Goal: Task Accomplishment & Management: Manage account settings

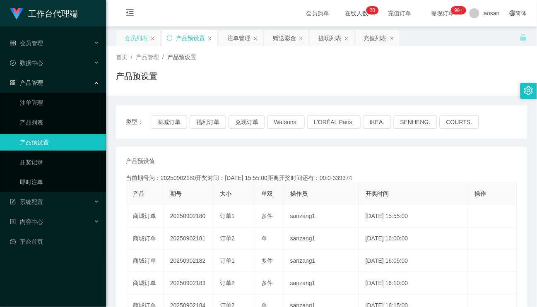
click at [130, 42] on div "会员列表" at bounding box center [136, 38] width 23 height 16
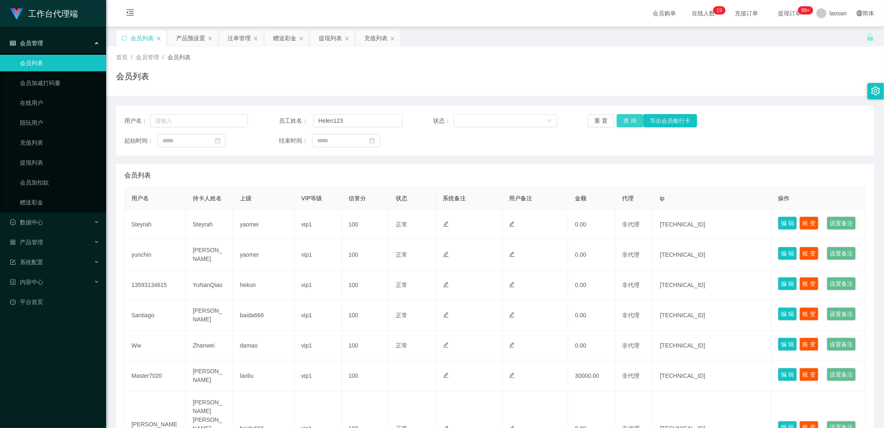
type input "Helen123"
click at [627, 122] on button "查 询" at bounding box center [630, 120] width 27 height 13
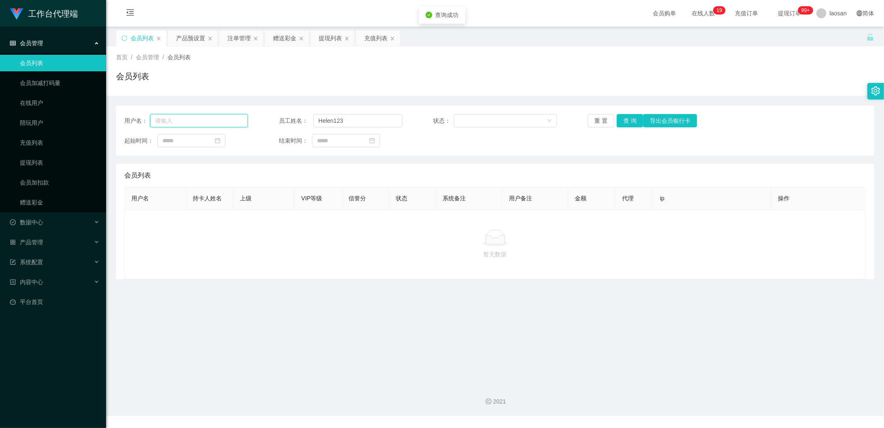
click at [201, 121] on input "text" at bounding box center [199, 120] width 98 height 13
paste input "Helen123"
type input "Helen123"
drag, startPoint x: 353, startPoint y: 122, endPoint x: 263, endPoint y: 117, distance: 89.6
click at [263, 117] on div "用户名： Helen123 员工姓名： Helen123 状态： 重 置 查 询 导出会员银行卡" at bounding box center [494, 120] width 741 height 13
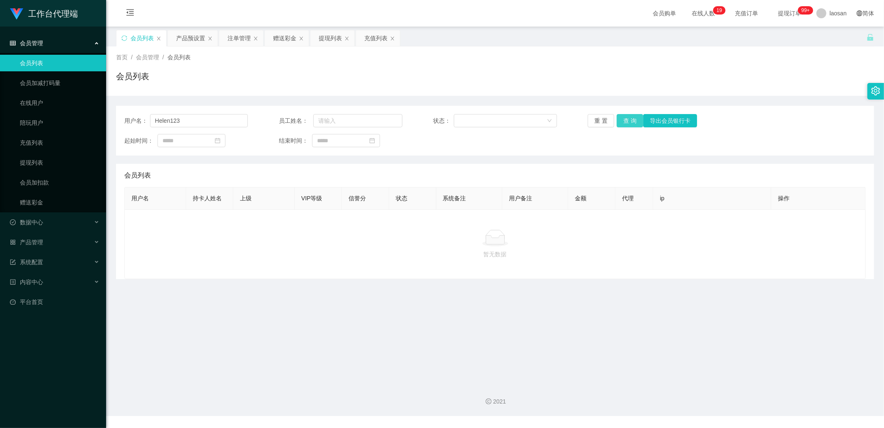
click at [628, 123] on button "查 询" at bounding box center [630, 120] width 27 height 13
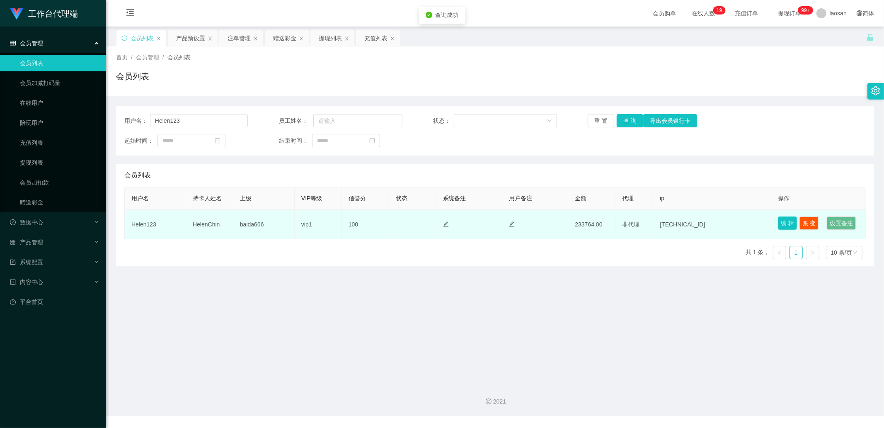
click at [782, 220] on button "编 辑" at bounding box center [787, 222] width 19 height 13
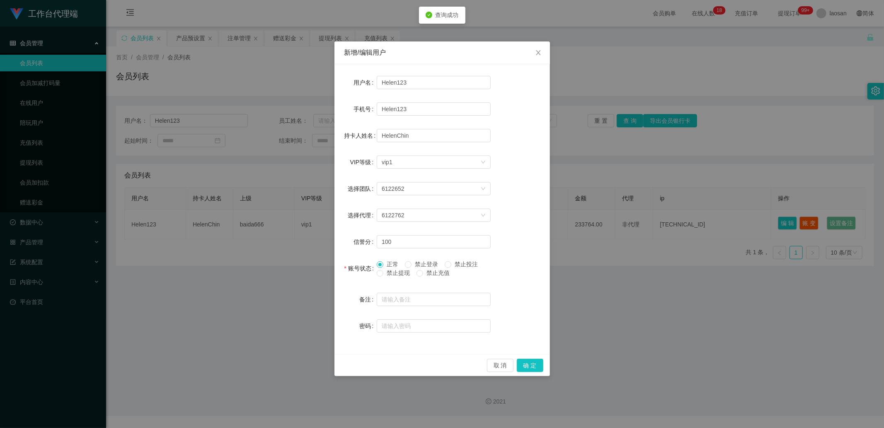
click at [393, 263] on span "正常" at bounding box center [392, 264] width 18 height 7
click at [529, 365] on button "确 定" at bounding box center [530, 364] width 27 height 13
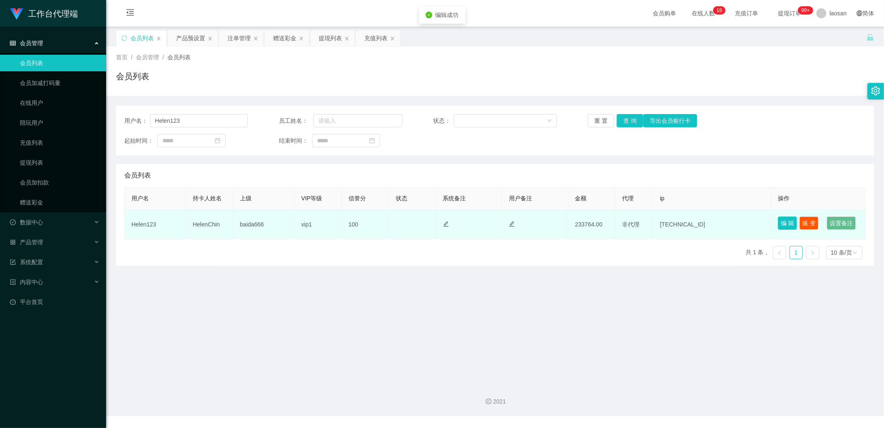
drag, startPoint x: 784, startPoint y: 222, endPoint x: 732, endPoint y: 223, distance: 51.4
click at [784, 222] on button "编 辑" at bounding box center [787, 222] width 19 height 13
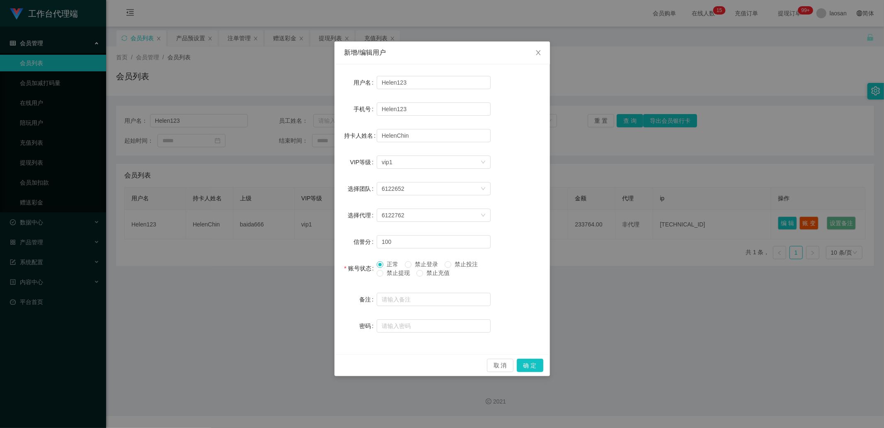
click at [402, 270] on span "禁止提现" at bounding box center [398, 272] width 30 height 7
click at [539, 363] on button "确 定" at bounding box center [530, 364] width 27 height 13
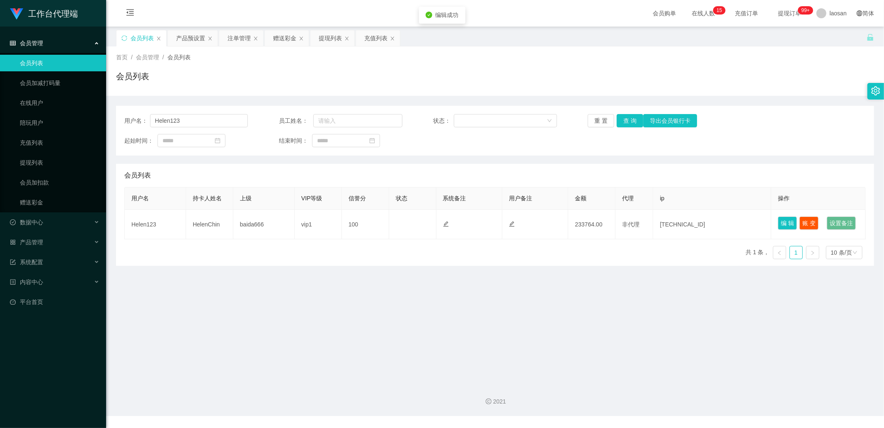
click at [493, 323] on main "关闭左侧 关闭右侧 关闭其它 刷新页面 会员列表 产品预设置 注单管理 赠送彩金 提现列表 充值列表 首页 / 会员管理 / 会员列表 / 会员列表 用户名：…" at bounding box center [495, 202] width 778 height 351
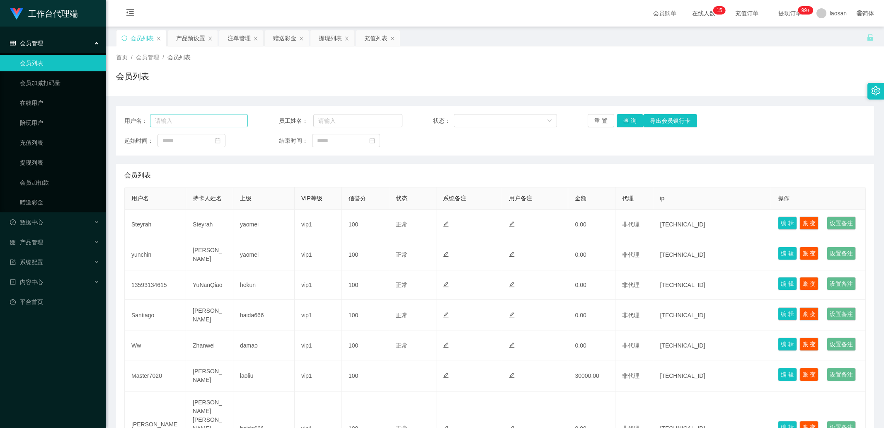
click at [181, 123] on input "text" at bounding box center [199, 120] width 98 height 13
type input "Helen123"
click at [627, 117] on button "查 询" at bounding box center [630, 120] width 27 height 13
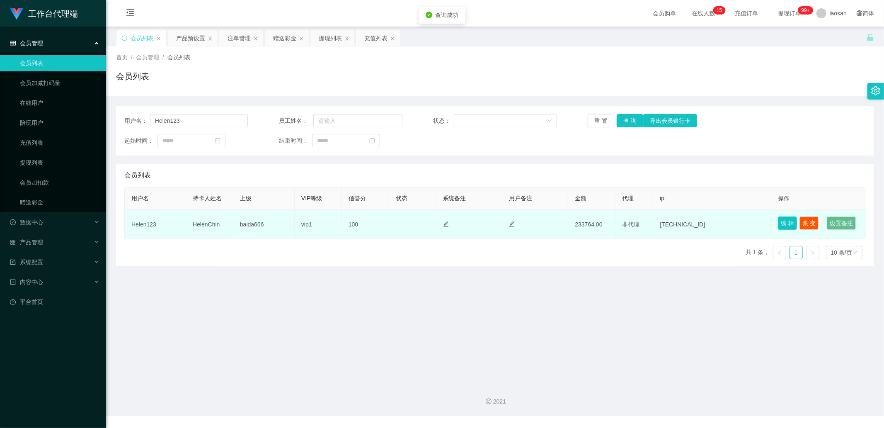
click at [787, 218] on button "编 辑" at bounding box center [787, 222] width 19 height 13
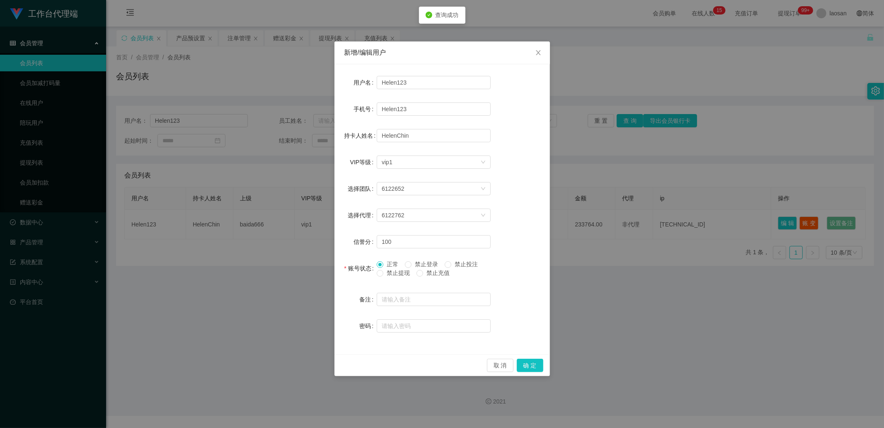
click at [391, 261] on span "正常" at bounding box center [392, 264] width 18 height 7
click at [532, 366] on button "确 定" at bounding box center [530, 364] width 27 height 13
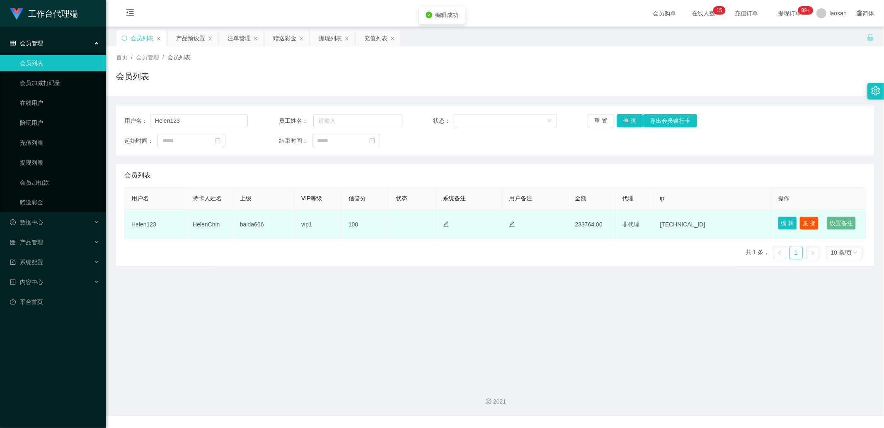
click at [415, 239] on td "正常 禁止登录 禁止投注" at bounding box center [412, 224] width 47 height 29
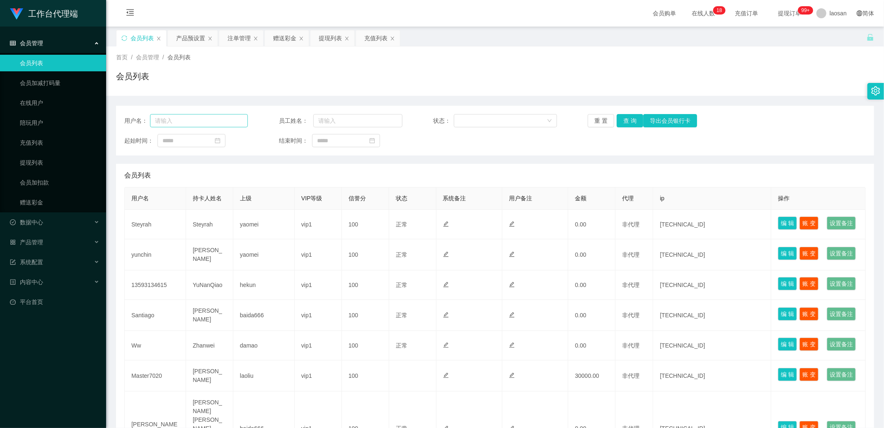
click at [211, 128] on div "用户名： 员工姓名： 状态： 重 置 查 询 导出会员银行卡 起始时间： 结束时间：" at bounding box center [495, 131] width 758 height 50
drag, startPoint x: 216, startPoint y: 119, endPoint x: 230, endPoint y: 122, distance: 14.1
click at [216, 119] on input "text" at bounding box center [199, 120] width 98 height 13
paste input "Helen123"
type input "Helen123"
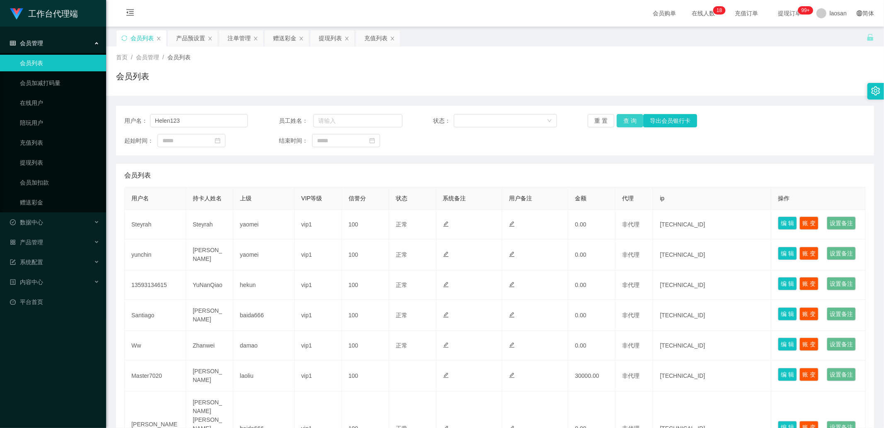
click at [621, 118] on button "查 询" at bounding box center [630, 120] width 27 height 13
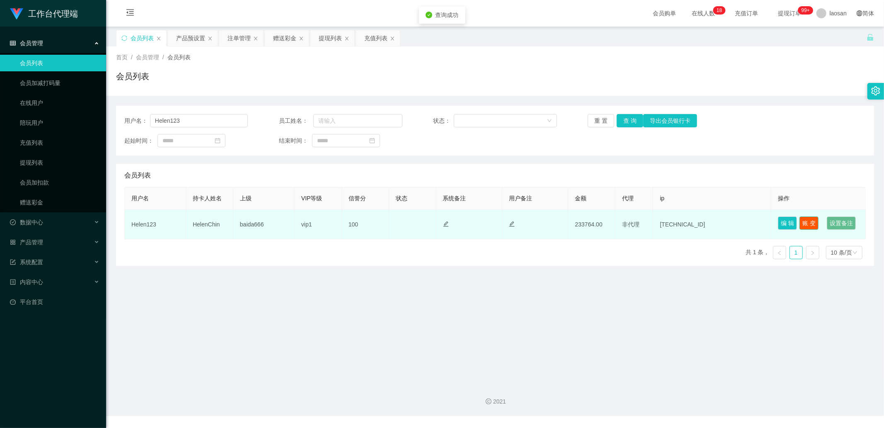
click at [809, 219] on button "账 变" at bounding box center [808, 222] width 19 height 13
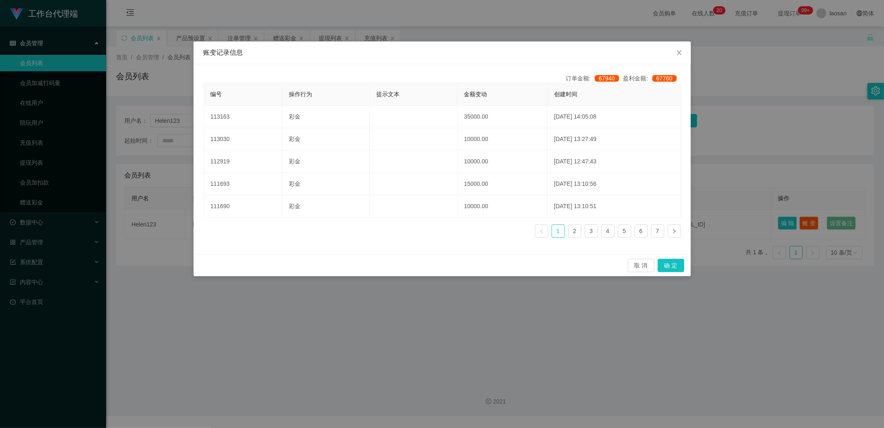
drag, startPoint x: 708, startPoint y: 286, endPoint x: 713, endPoint y: 280, distance: 7.6
click at [708, 286] on div "账变记录信息 订单金额: 67940 盈利金额: 67760 编号 操作行为 提示文本 金额变动 创建时间 113163 彩金 35000.00 2025-0…" at bounding box center [442, 214] width 884 height 428
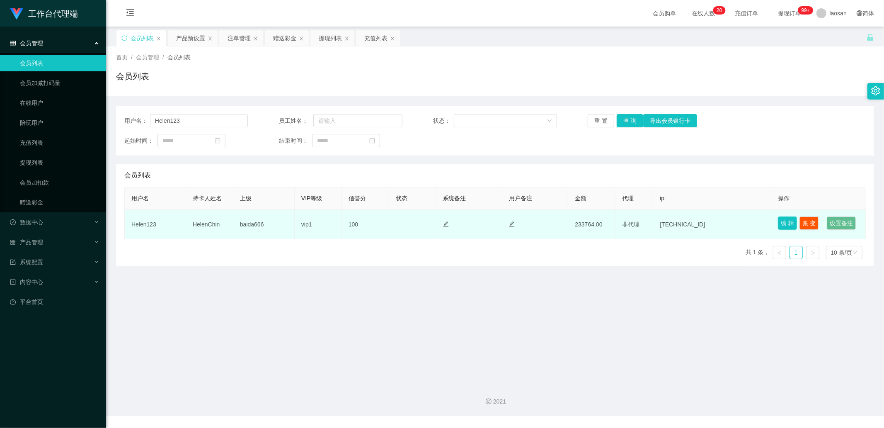
click at [784, 223] on button "编 辑" at bounding box center [787, 222] width 19 height 13
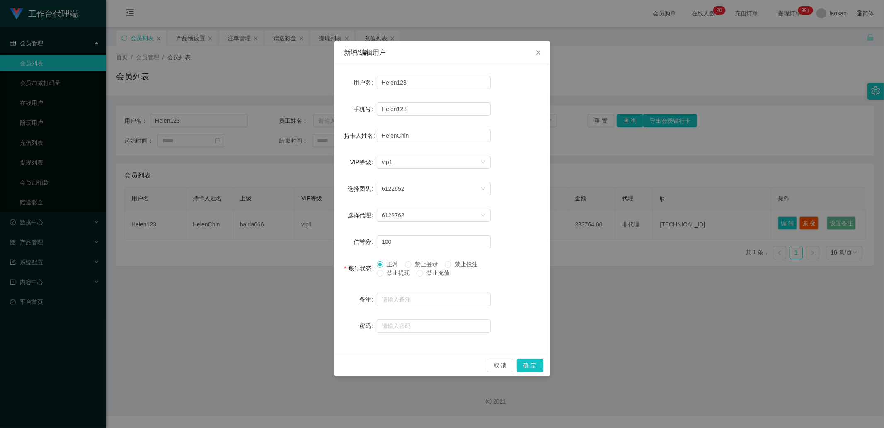
click at [455, 262] on span "禁止投注" at bounding box center [466, 264] width 30 height 7
click at [534, 363] on button "确 定" at bounding box center [530, 364] width 27 height 13
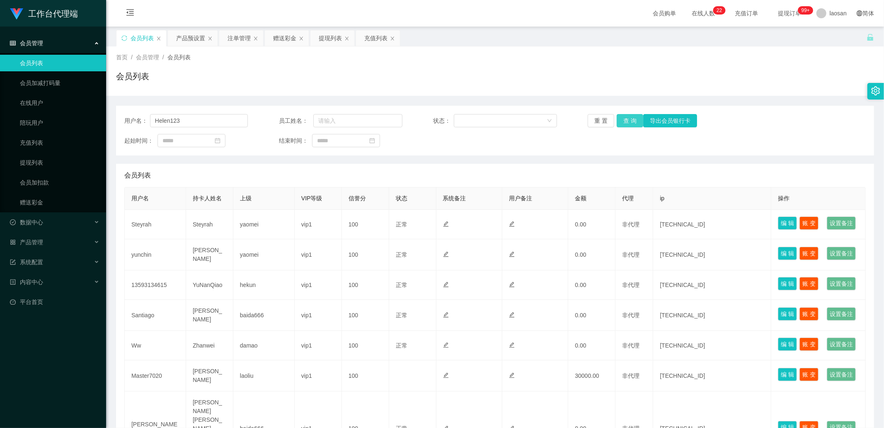
type input "Helen123"
click at [633, 116] on button "查 询" at bounding box center [630, 120] width 27 height 13
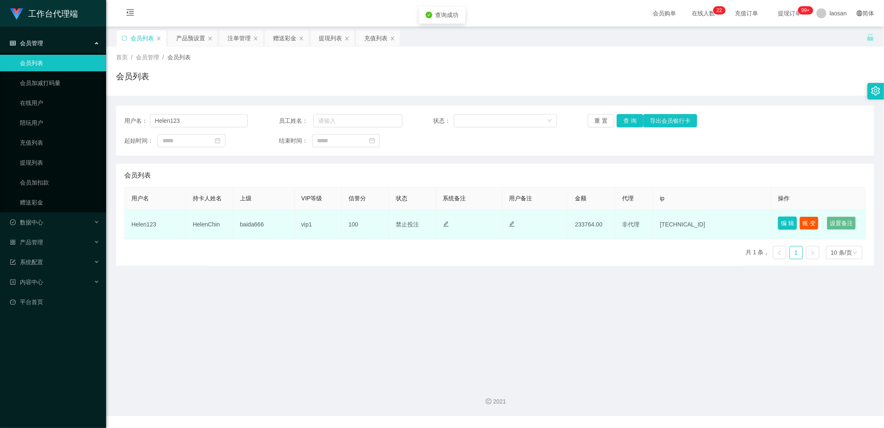
click at [788, 219] on button "编 辑" at bounding box center [787, 222] width 19 height 13
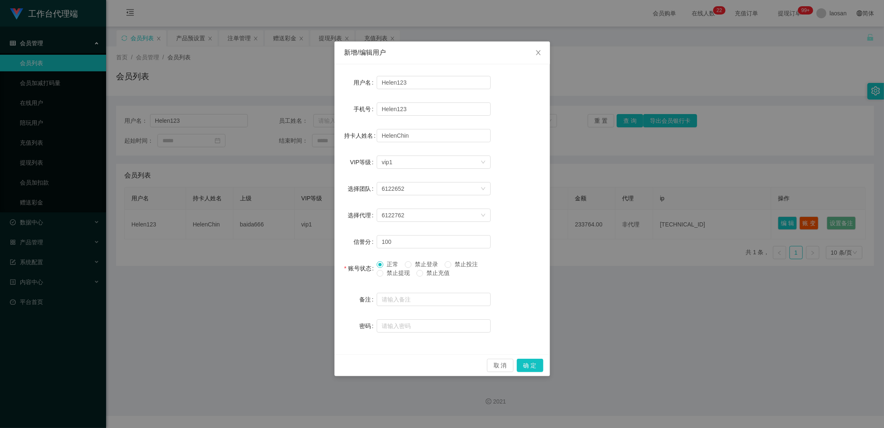
click at [396, 261] on span "正常" at bounding box center [392, 264] width 18 height 7
click at [529, 363] on button "确 定" at bounding box center [530, 364] width 27 height 13
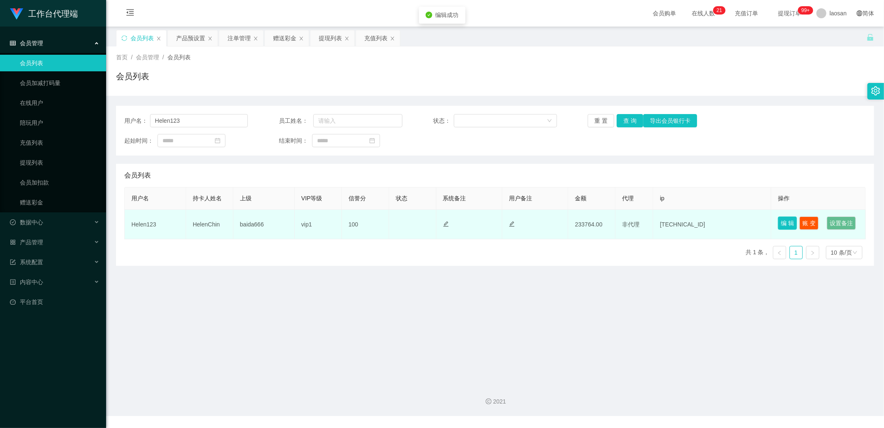
click at [785, 219] on button "编 辑" at bounding box center [787, 222] width 19 height 13
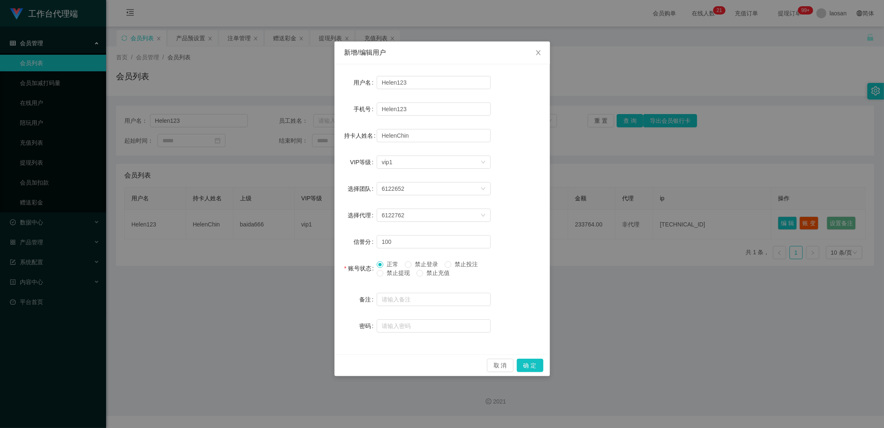
click at [458, 261] on span "禁止投注" at bounding box center [466, 264] width 30 height 7
click at [537, 362] on button "确 定" at bounding box center [530, 364] width 27 height 13
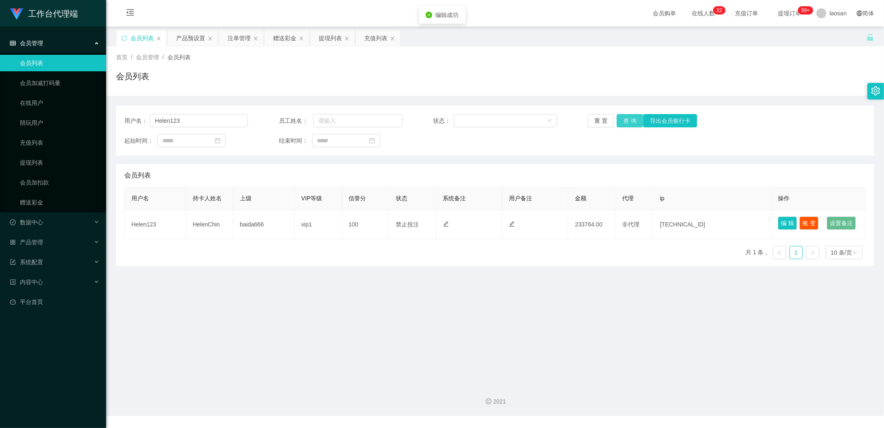
click at [627, 119] on button "查 询" at bounding box center [630, 120] width 27 height 13
click at [627, 119] on div "重 置 查 询 导出会员银行卡" at bounding box center [649, 120] width 123 height 13
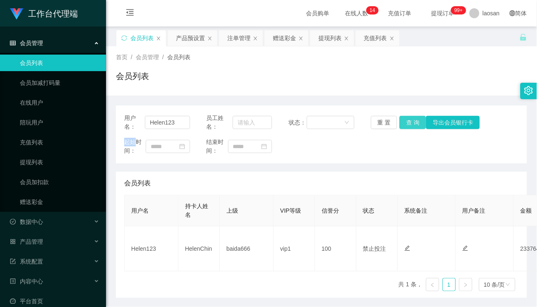
click at [406, 119] on button "查 询" at bounding box center [413, 122] width 27 height 13
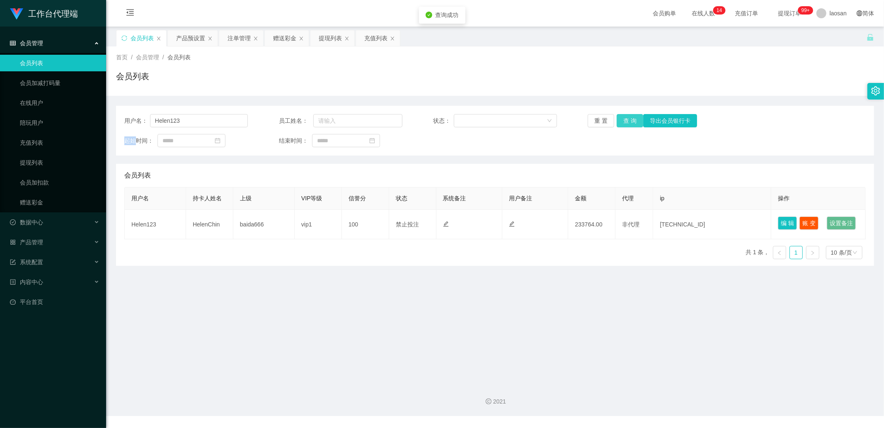
click at [625, 119] on button "查 询" at bounding box center [630, 120] width 27 height 13
click at [625, 119] on div "重 置 查 询 导出会员银行卡" at bounding box center [649, 120] width 123 height 13
click at [625, 119] on button "查 询" at bounding box center [630, 120] width 27 height 13
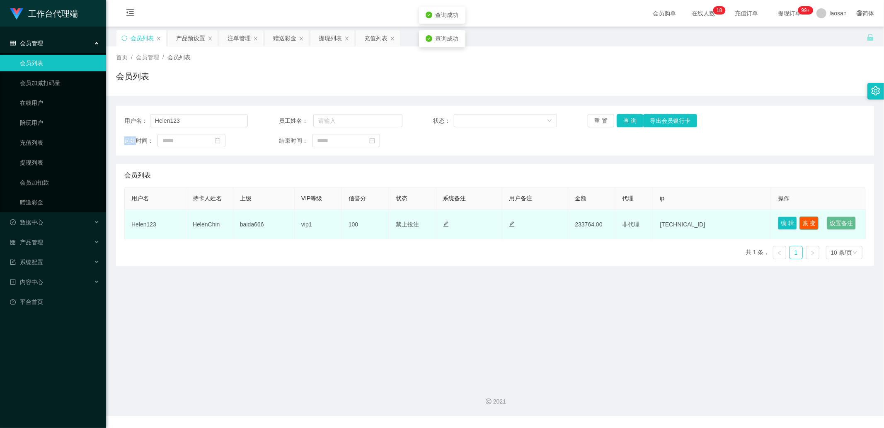
click at [809, 221] on button "账 变" at bounding box center [808, 222] width 19 height 13
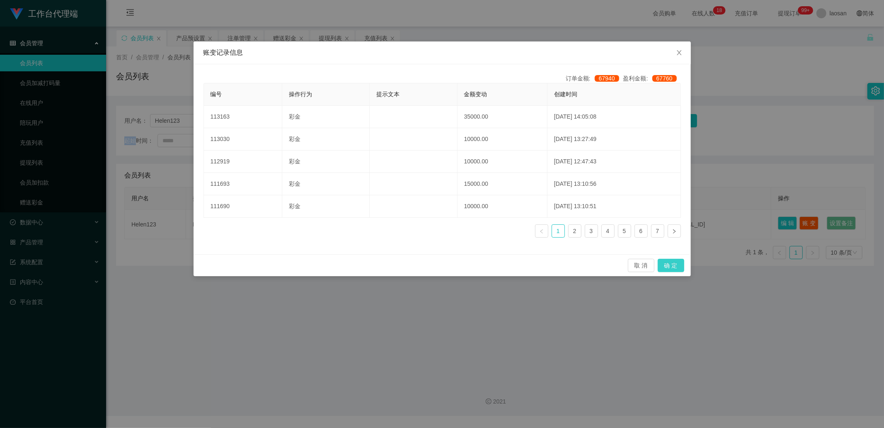
click at [674, 264] on button "确 定" at bounding box center [671, 265] width 27 height 13
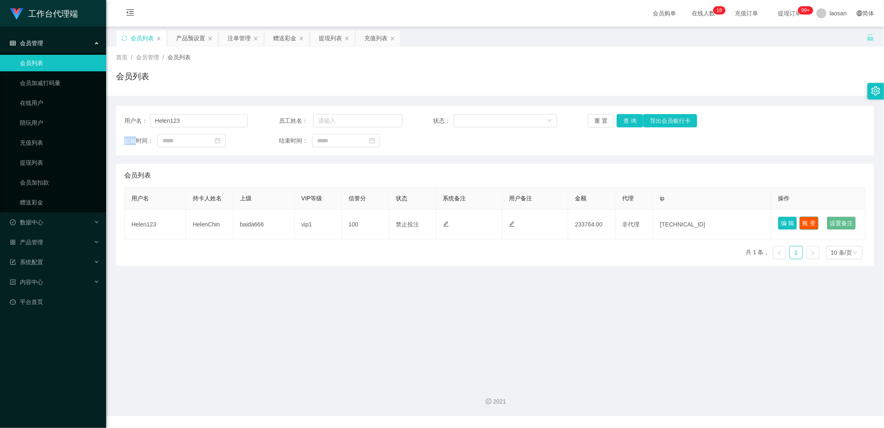
click at [810, 220] on button "账 变" at bounding box center [808, 222] width 19 height 13
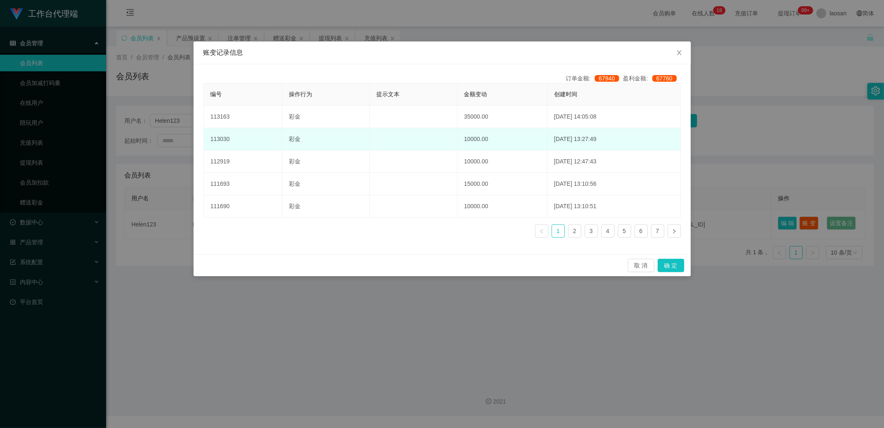
drag, startPoint x: 483, startPoint y: 147, endPoint x: 511, endPoint y: 133, distance: 31.3
click at [483, 147] on td "10000.00" at bounding box center [503, 139] width 90 height 22
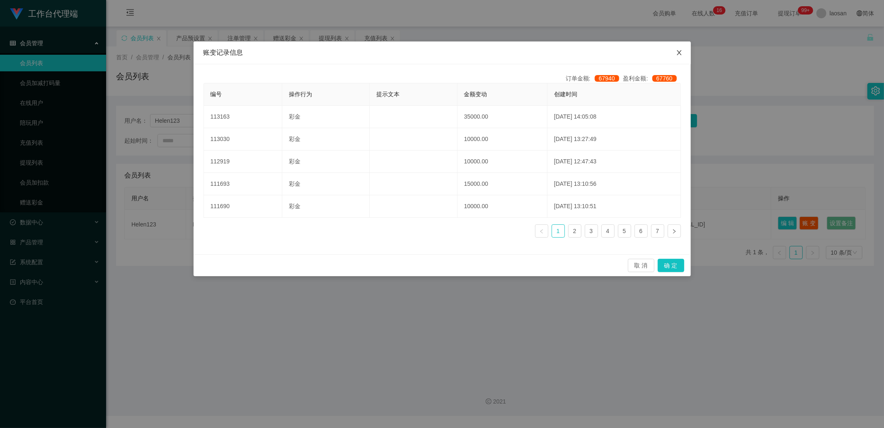
drag, startPoint x: 677, startPoint y: 52, endPoint x: 617, endPoint y: 115, distance: 86.5
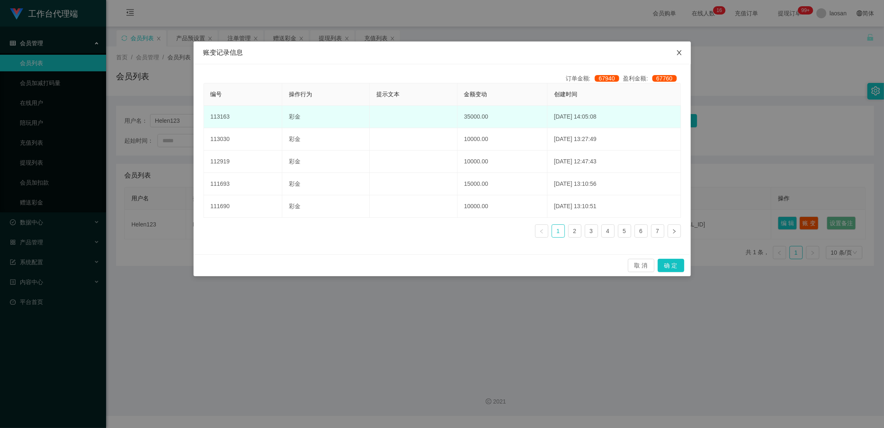
click at [678, 52] on icon "图标: close" at bounding box center [679, 52] width 7 height 7
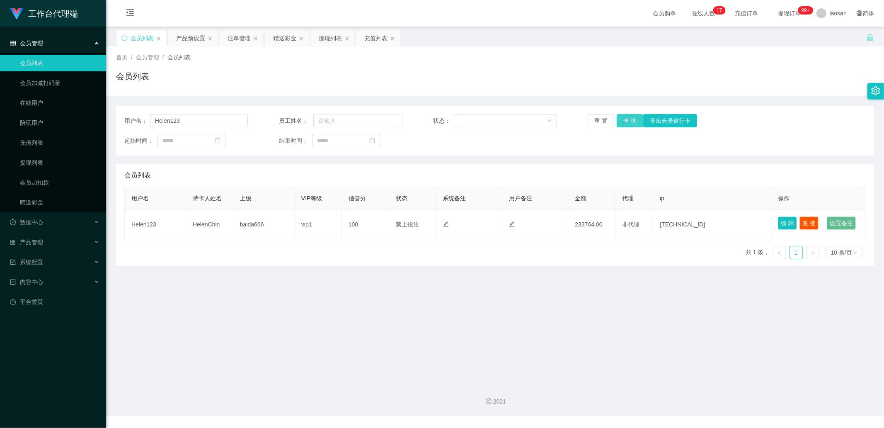
click at [620, 122] on button "查 询" at bounding box center [630, 120] width 27 height 13
click at [620, 122] on div "重 置 查 询 导出会员银行卡" at bounding box center [649, 120] width 123 height 13
click at [620, 122] on button "查 询" at bounding box center [630, 120] width 27 height 13
click at [622, 124] on div "重 置 查 询 导出会员银行卡" at bounding box center [649, 120] width 123 height 13
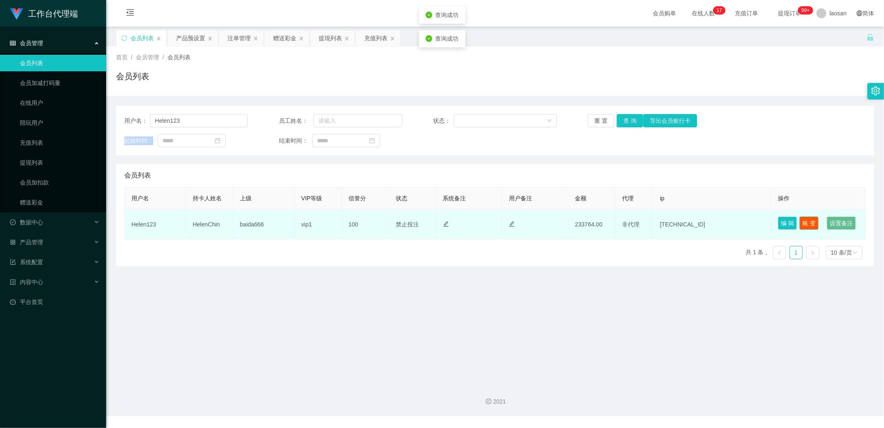
click at [811, 221] on button "账 变" at bounding box center [808, 222] width 19 height 13
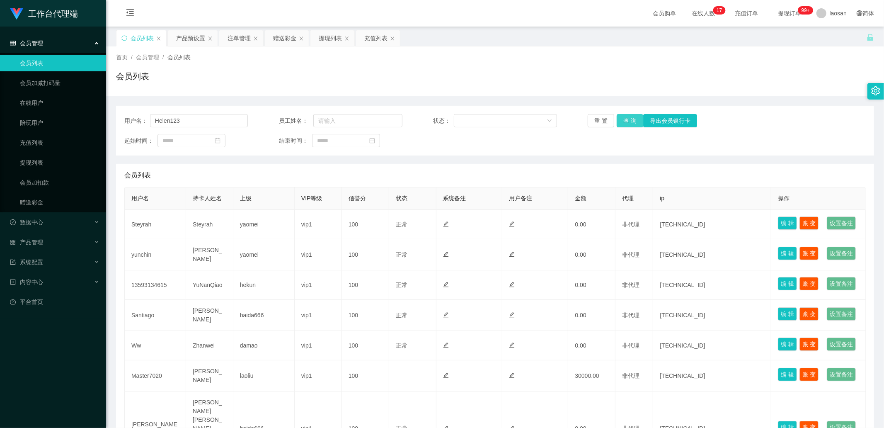
type input "Helen123"
click at [623, 119] on button "查 询" at bounding box center [630, 120] width 27 height 13
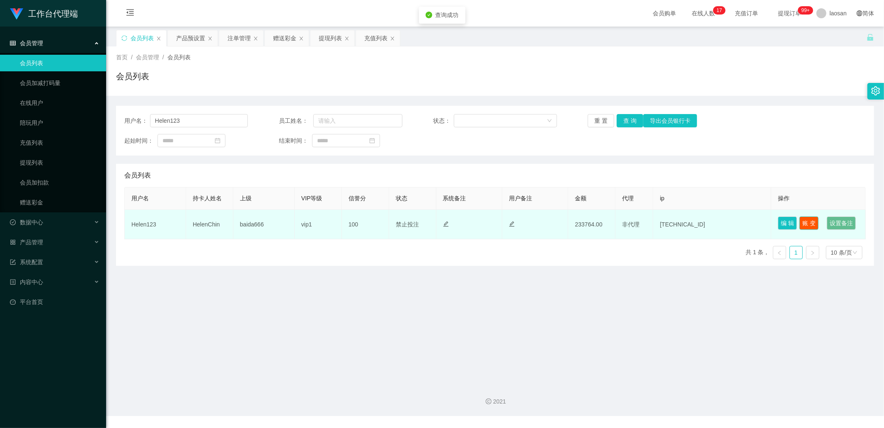
click at [810, 222] on button "账 变" at bounding box center [808, 222] width 19 height 13
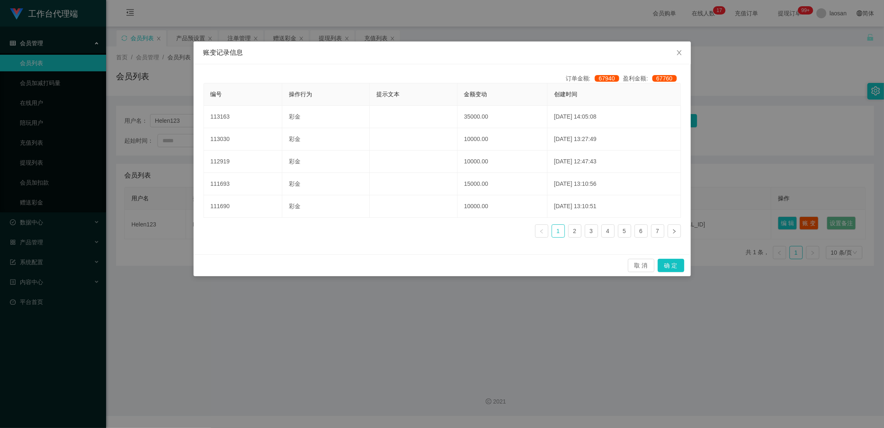
drag, startPoint x: 515, startPoint y: 22, endPoint x: 494, endPoint y: 34, distance: 24.3
click at [515, 22] on div "账变记录信息 订单金额: 67940 盈利金额: 67760 编号 操作行为 提示文本 金额变动 创建时间 113163 彩金 35000.00 [DATE]…" at bounding box center [442, 214] width 884 height 428
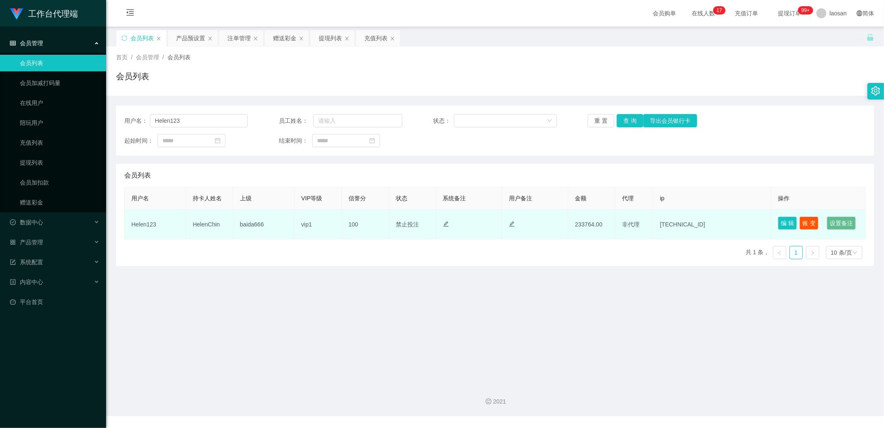
click at [204, 235] on td "HelenChin" at bounding box center [209, 224] width 47 height 29
click at [443, 229] on div at bounding box center [469, 224] width 52 height 9
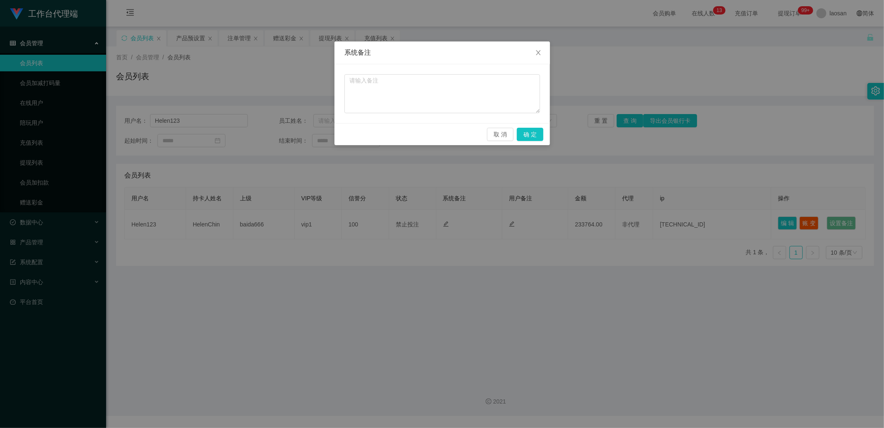
drag, startPoint x: 443, startPoint y: 235, endPoint x: 445, endPoint y: 231, distance: 4.5
click at [445, 231] on div "系统备注 取 消 确 定" at bounding box center [442, 214] width 884 height 428
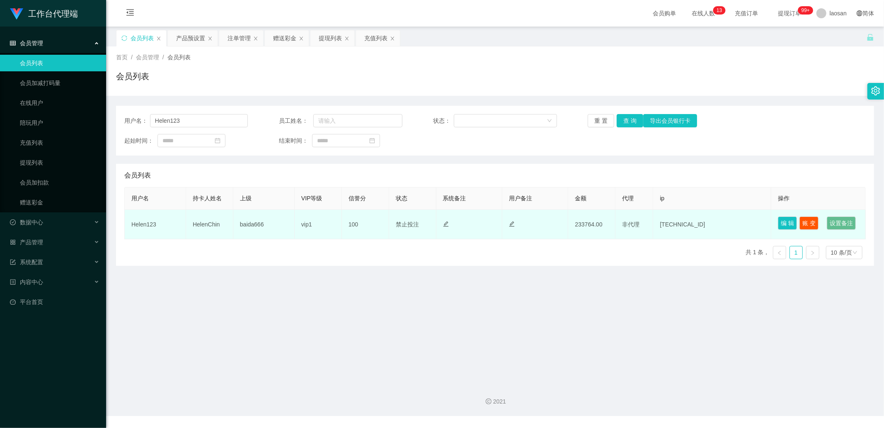
click at [415, 228] on span "禁止投注" at bounding box center [407, 224] width 23 height 7
click at [772, 224] on td "编 辑 账 变 设置备注" at bounding box center [818, 224] width 94 height 29
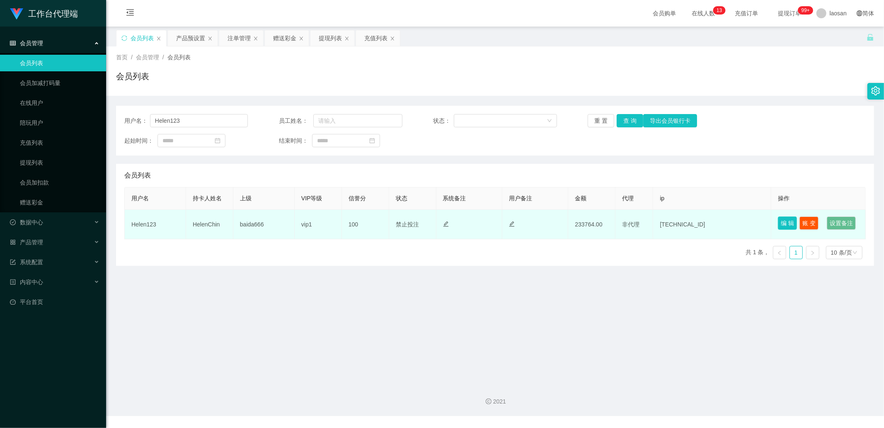
click at [779, 222] on button "编 辑" at bounding box center [787, 222] width 19 height 13
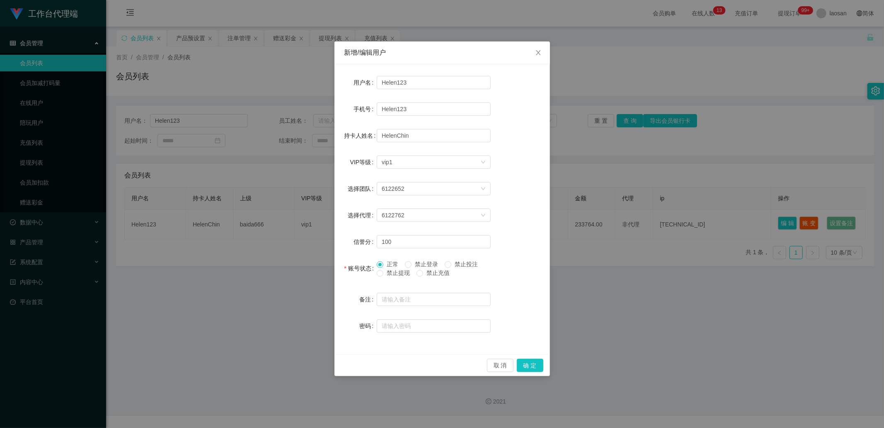
click at [610, 161] on div "新增/编辑用户 用户名 Helen123 手机号 Helen123 持卡人姓名 [PERSON_NAME] VIP等级 选择VIP等级 vip1 选择团队 6…" at bounding box center [442, 214] width 884 height 428
